Goal: Navigation & Orientation: Find specific page/section

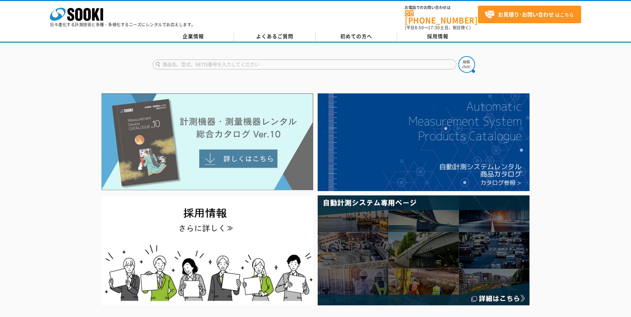
click at [242, 153] on img at bounding box center [207, 141] width 212 height 97
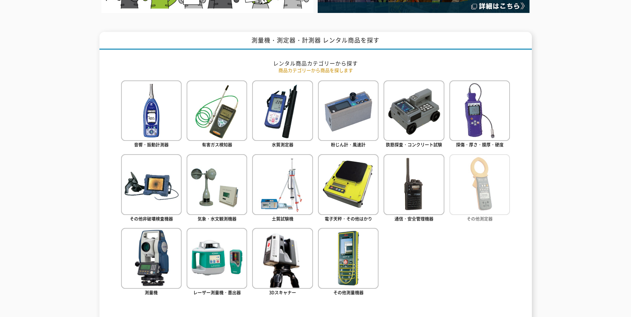
scroll to position [299, 0]
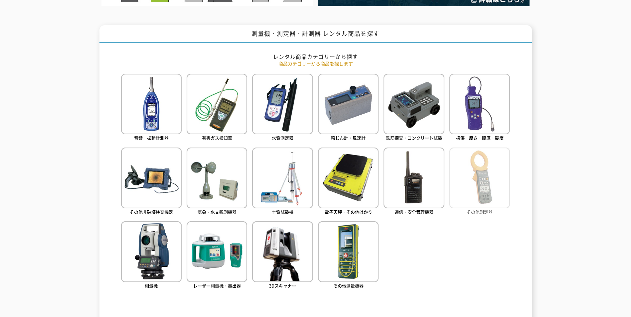
click at [481, 196] on img at bounding box center [479, 178] width 61 height 61
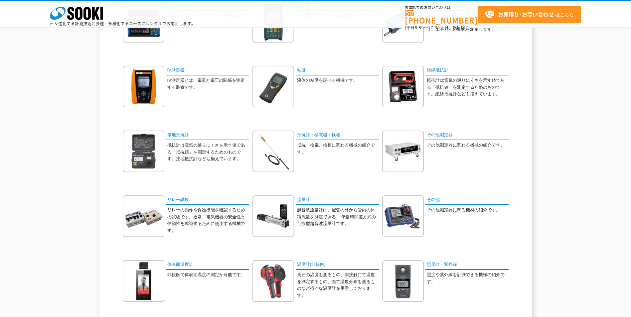
scroll to position [200, 0]
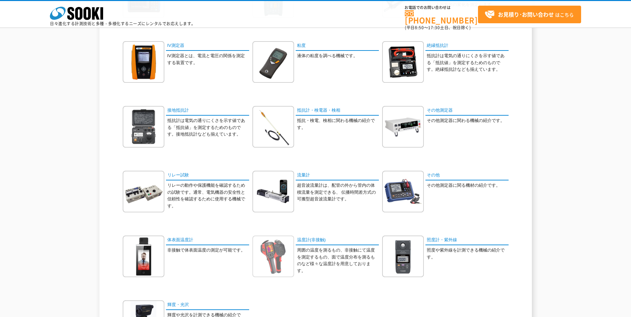
click at [283, 254] on img at bounding box center [273, 257] width 42 height 42
